Goal: Communication & Community: Ask a question

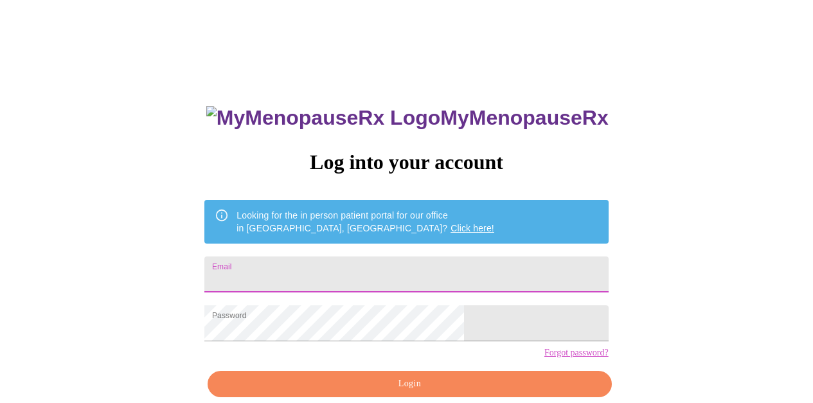
click at [406, 257] on input "Email" at bounding box center [406, 274] width 404 height 36
type input "[PERSON_NAME][EMAIL_ADDRESS][DOMAIN_NAME]"
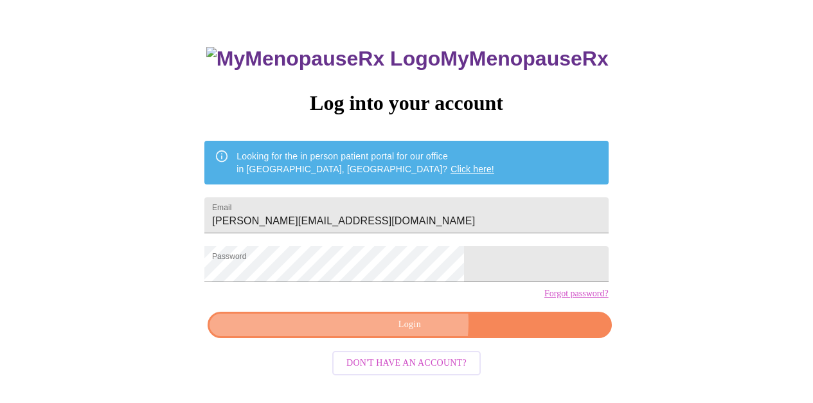
click at [399, 333] on span "Login" at bounding box center [409, 325] width 374 height 16
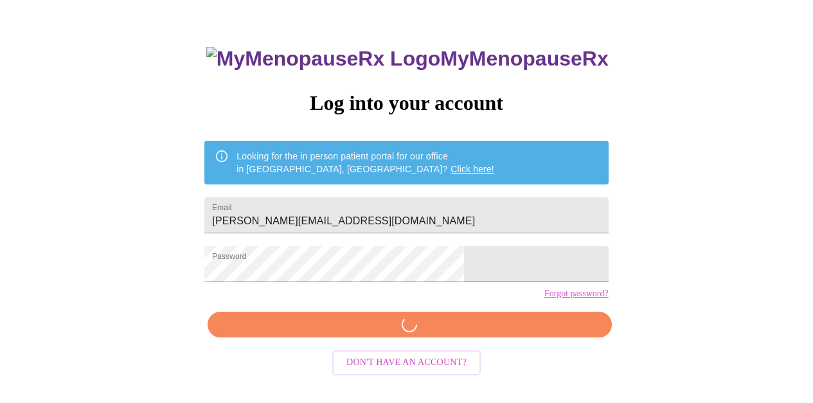
scroll to position [58, 0]
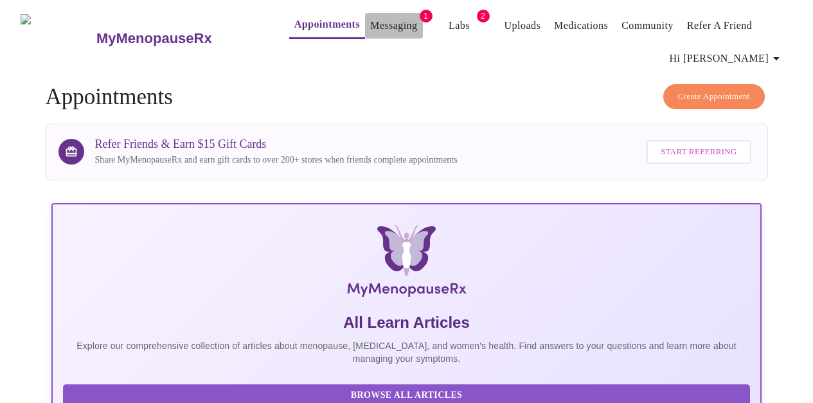
click at [395, 13] on button "Messaging" at bounding box center [393, 26] width 57 height 26
click at [420, 13] on span "1" at bounding box center [426, 16] width 13 height 13
click at [377, 19] on link "Messaging" at bounding box center [393, 26] width 47 height 18
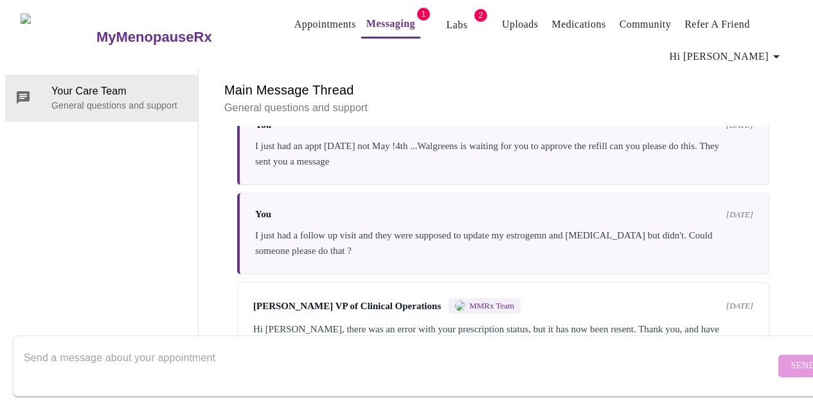
scroll to position [1987, 0]
click at [124, 346] on textarea "Send a message about your appointment" at bounding box center [399, 365] width 751 height 41
click at [66, 346] on textarea "I still cannot get my" at bounding box center [399, 365] width 751 height 41
click at [124, 348] on textarea "I still can not get my" at bounding box center [399, 365] width 751 height 41
click at [217, 347] on textarea "I still can not get my prescription at the walgreens" at bounding box center [399, 365] width 751 height 41
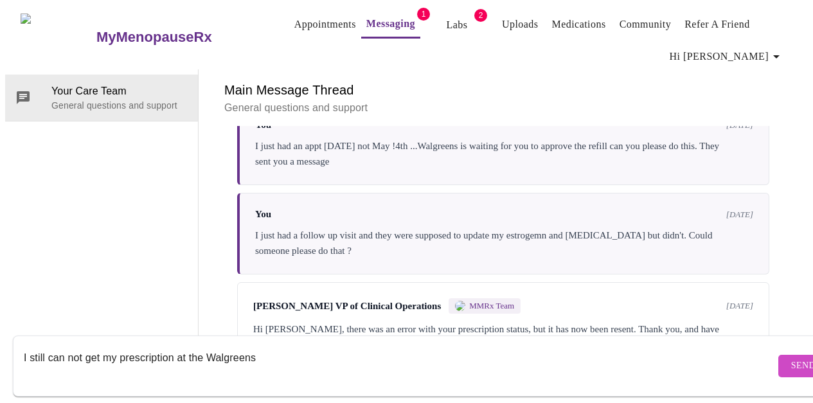
click at [257, 346] on textarea "I still can not get my prescription at the Walgreens" at bounding box center [399, 365] width 751 height 41
type textarea "I still can not get my prescription at the Walgreens. They say it is delayed bu…"
click at [791, 358] on span "Send" at bounding box center [803, 366] width 24 height 16
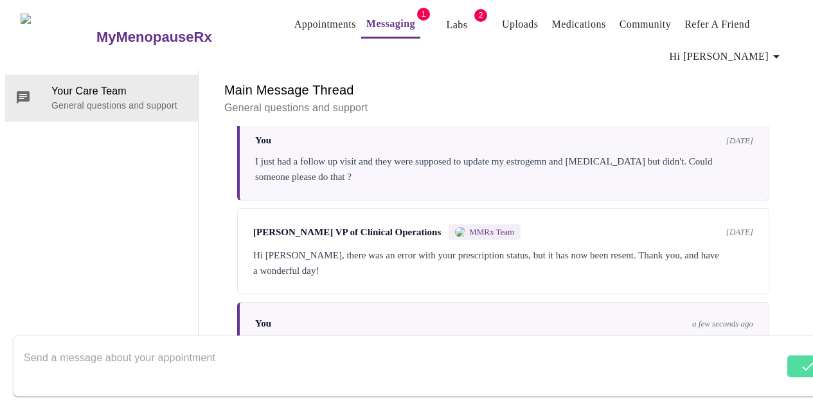
scroll to position [2080, 0]
